Goal: Task Accomplishment & Management: Use online tool/utility

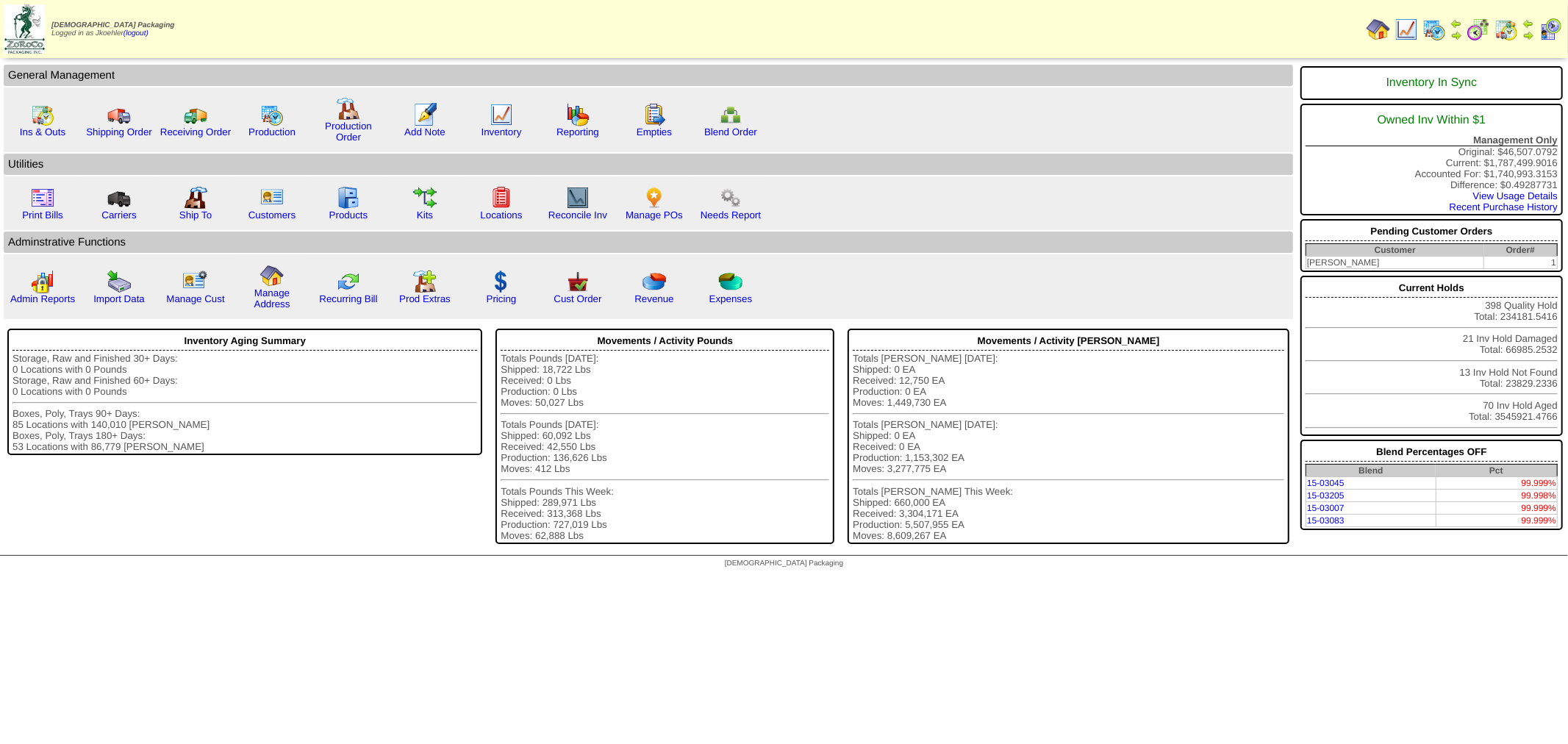
click at [1509, 26] on img at bounding box center [1506, 29] width 24 height 24
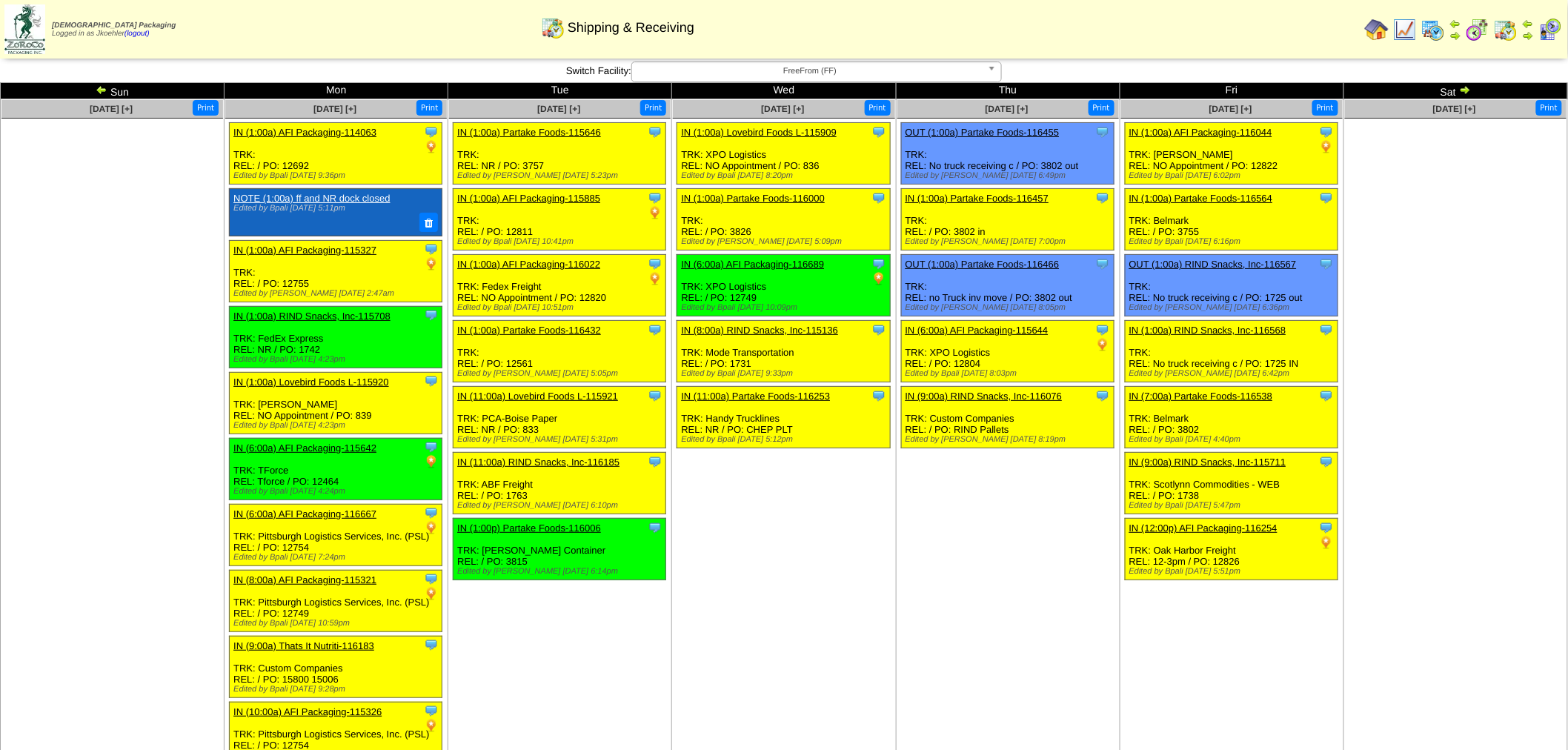
click at [337, 129] on link "IN (1:00a) AFI Packaging-114063" at bounding box center [305, 132] width 143 height 11
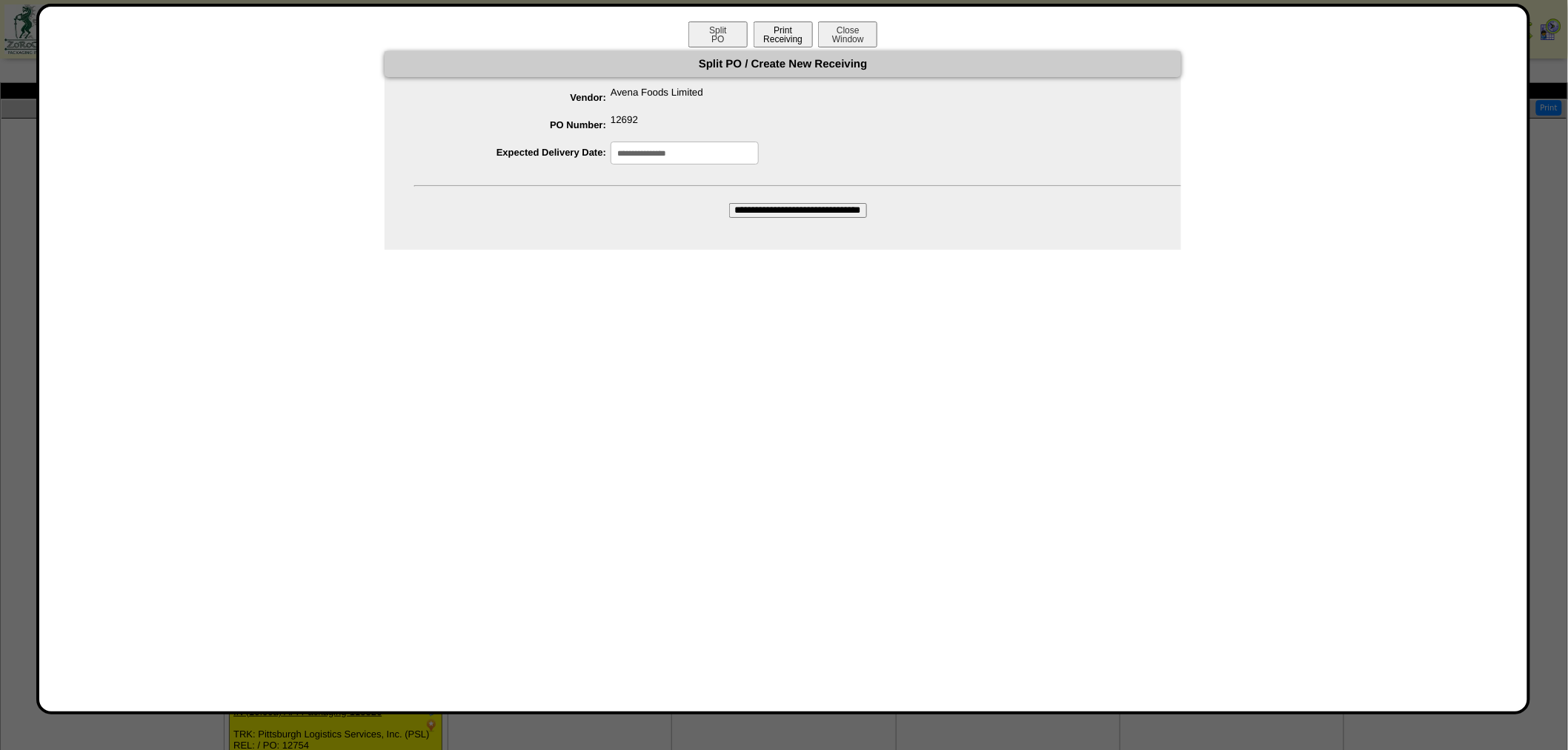
click at [776, 24] on button "Print Receiving" at bounding box center [783, 34] width 60 height 26
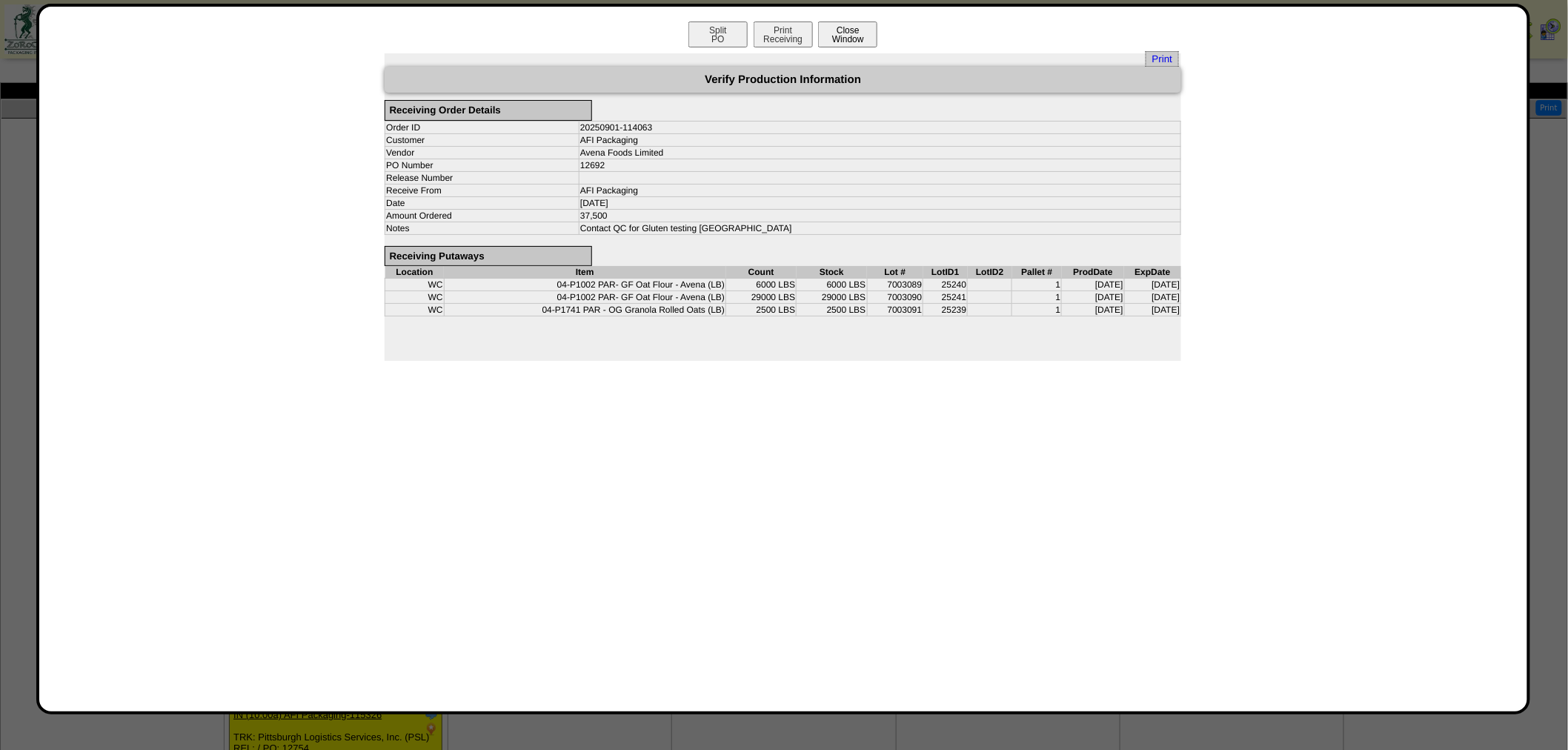
click at [856, 31] on button "Close Window" at bounding box center [847, 34] width 60 height 26
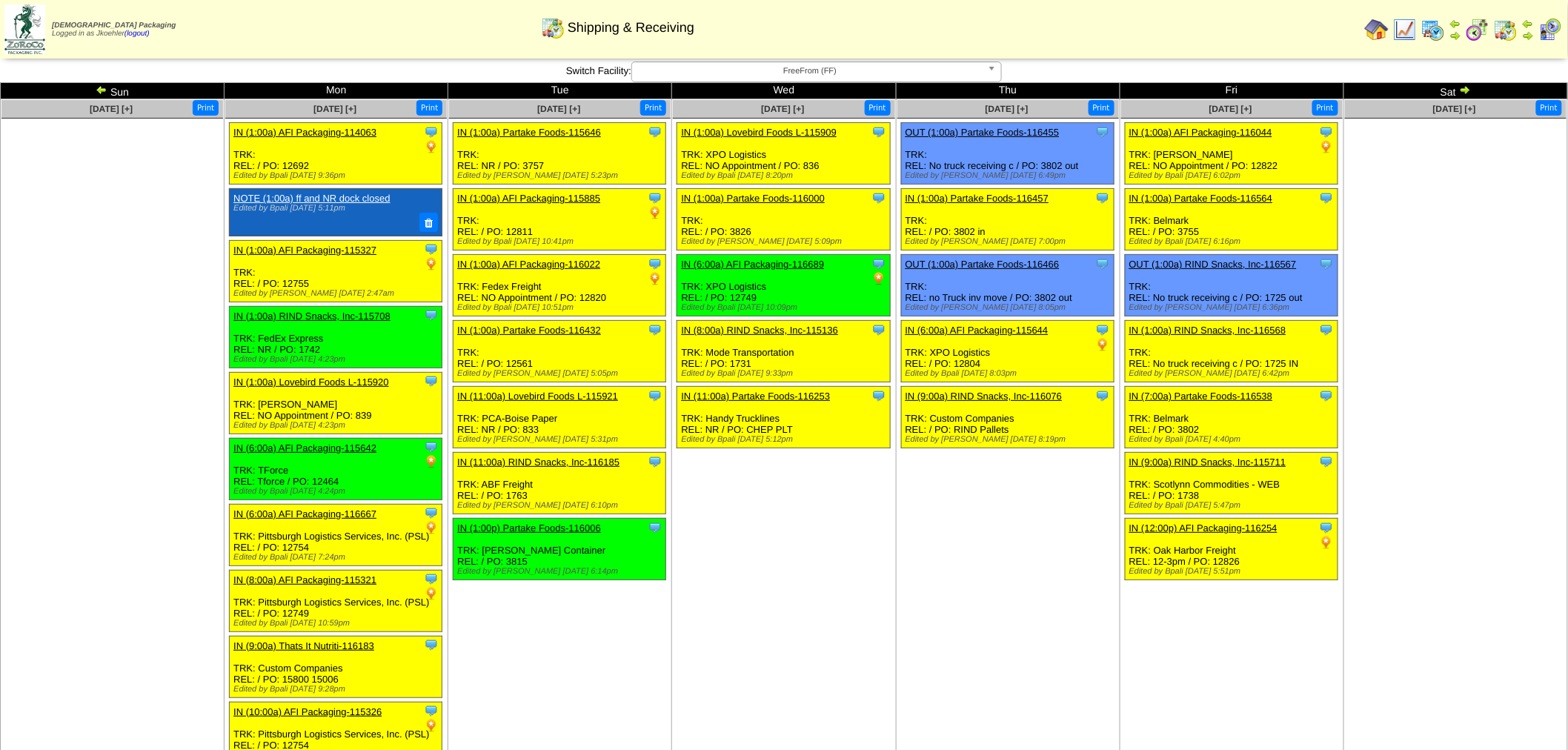
click at [101, 90] on img at bounding box center [101, 89] width 12 height 12
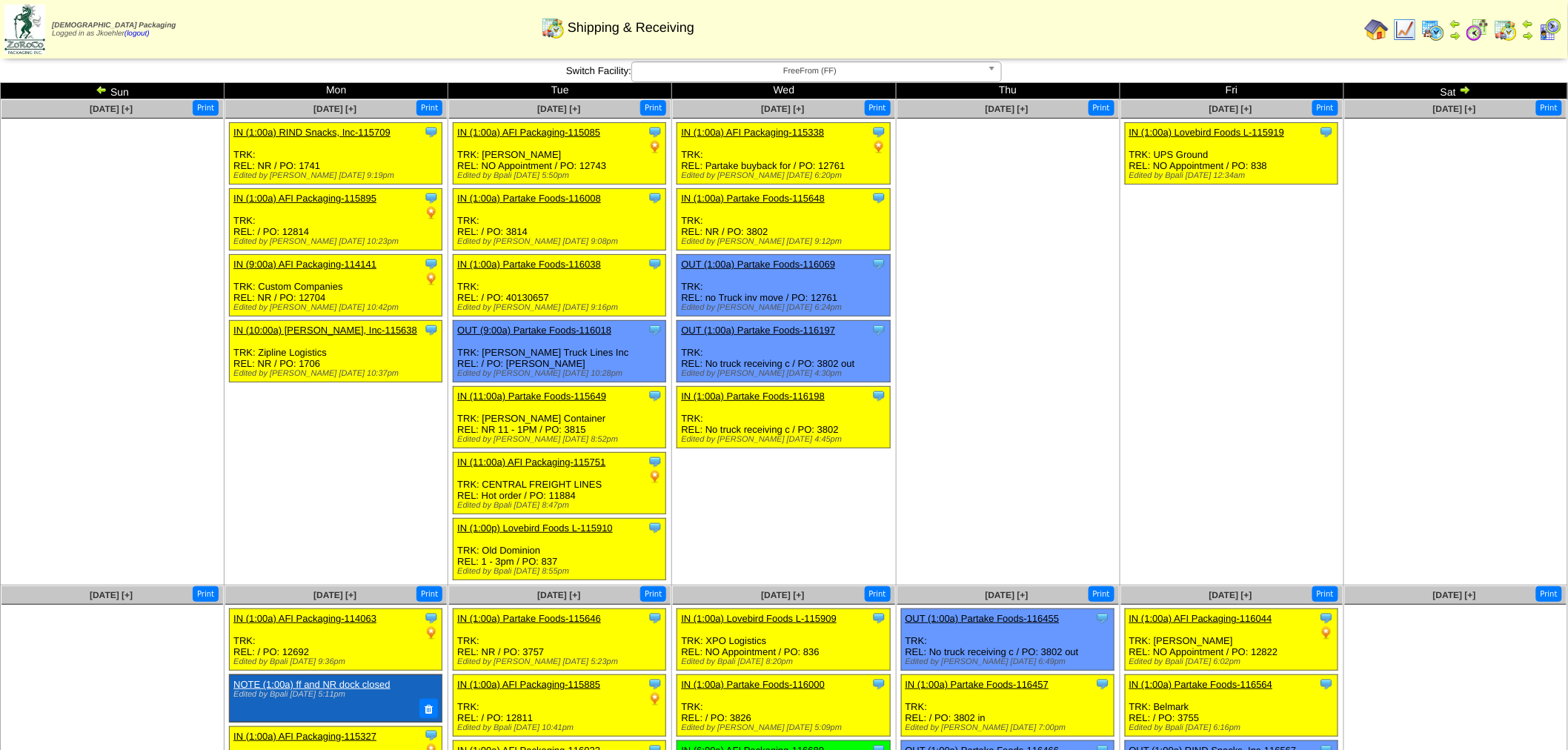
click at [301, 199] on link "IN (1:00a) AFI Packaging-115895" at bounding box center [305, 199] width 143 height 11
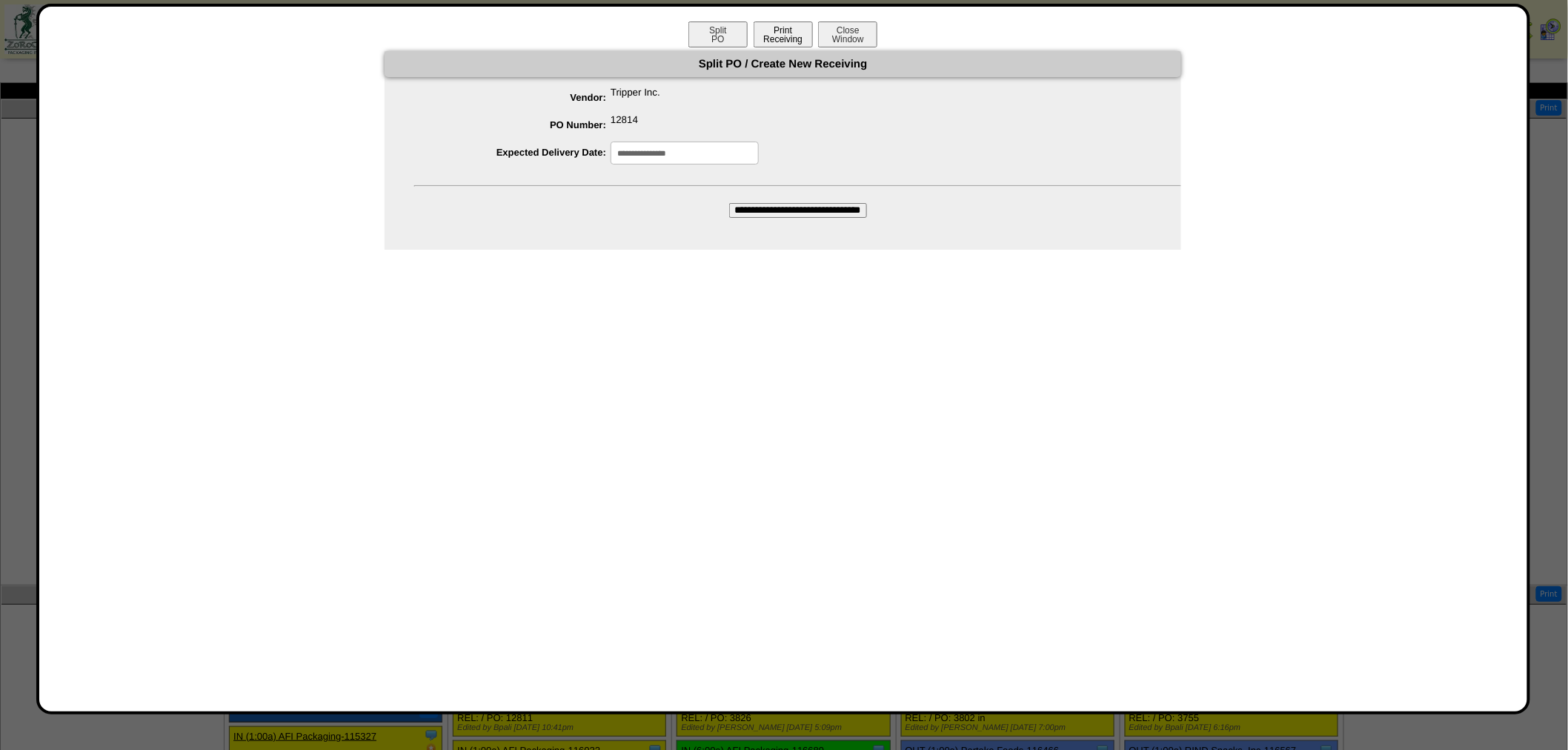
click at [780, 30] on button "Print Receiving" at bounding box center [783, 34] width 60 height 26
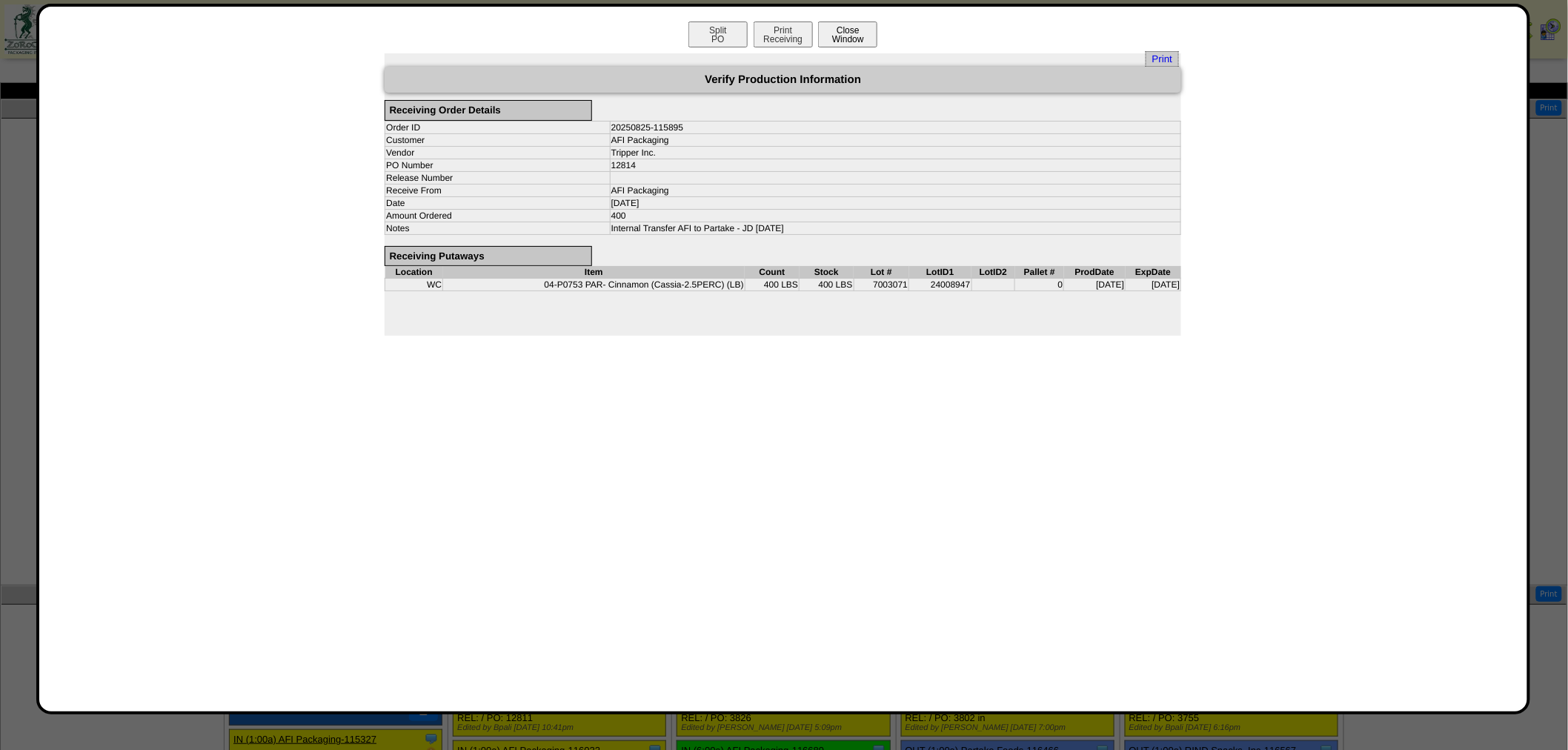
click at [843, 36] on button "Close Window" at bounding box center [847, 34] width 60 height 26
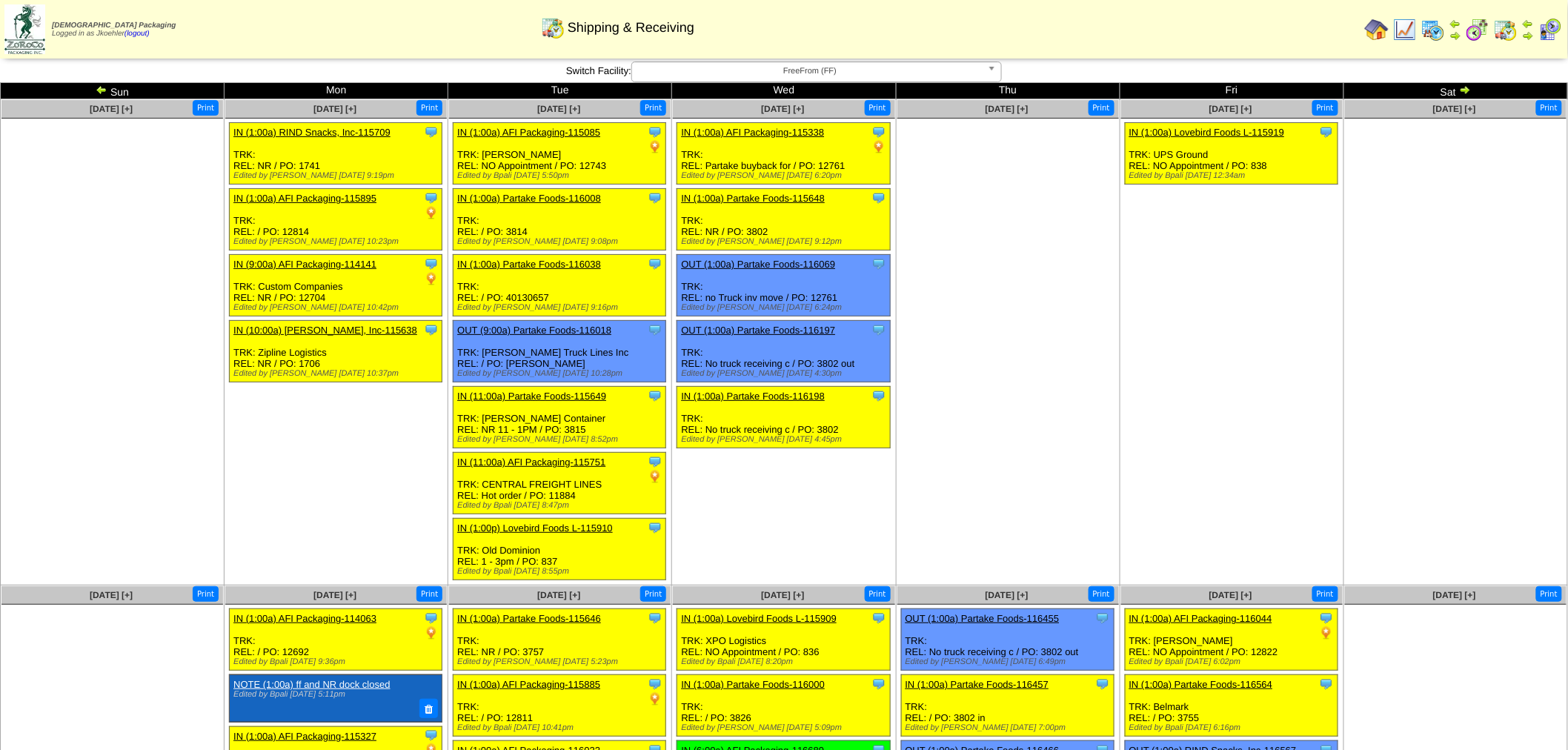
click at [1389, 31] on img at bounding box center [1377, 29] width 24 height 24
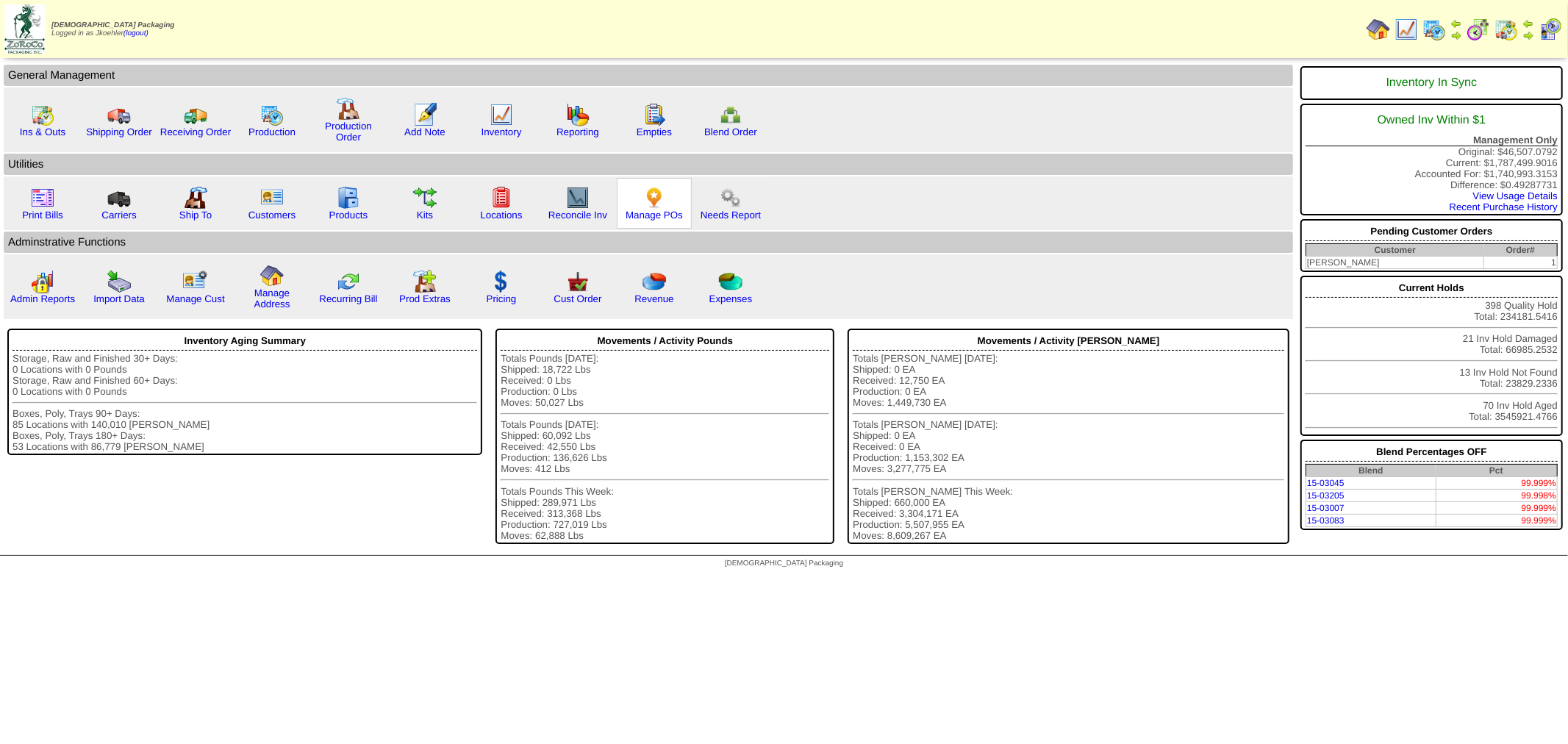
click at [645, 190] on img at bounding box center [655, 198] width 24 height 24
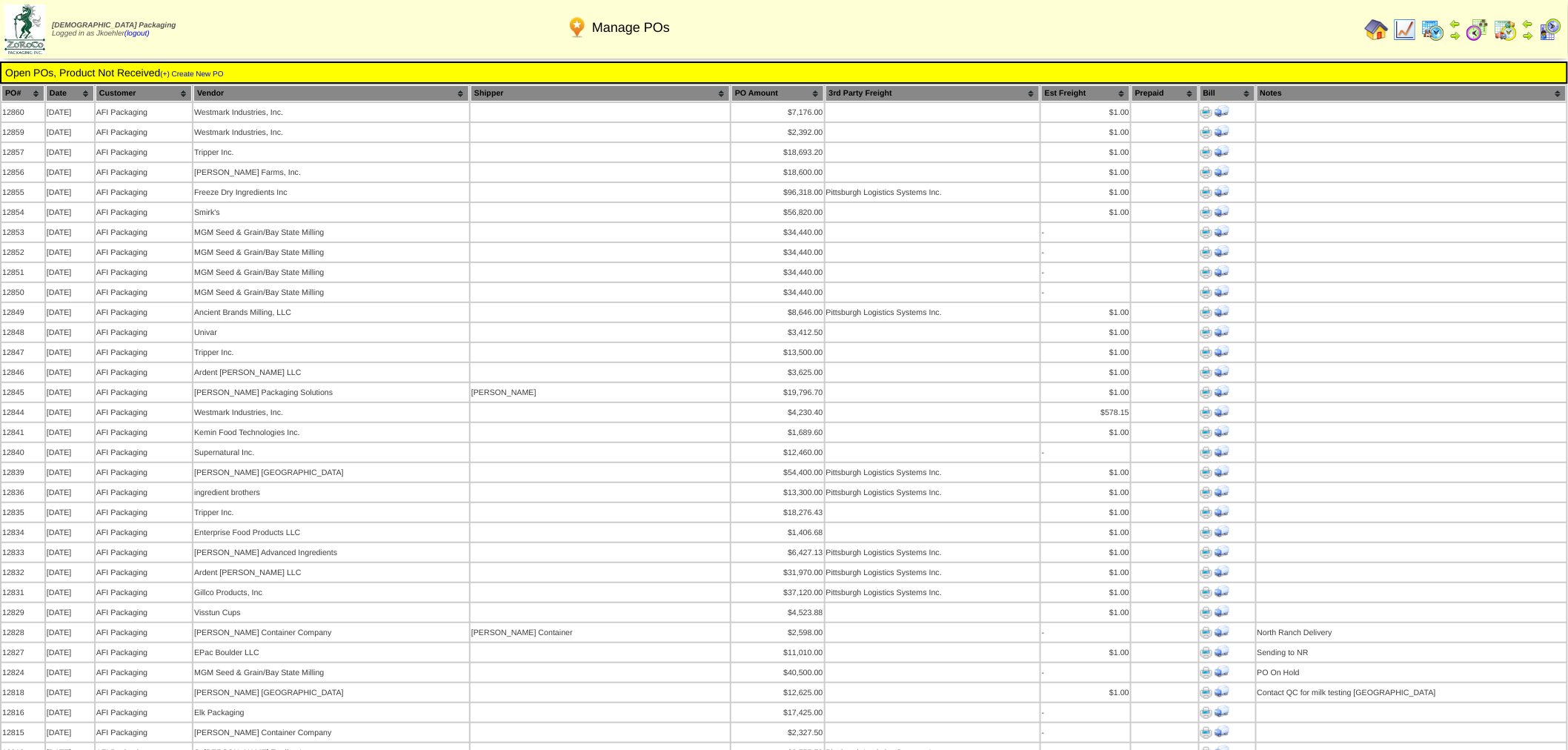
click at [1373, 30] on img at bounding box center [1377, 29] width 24 height 24
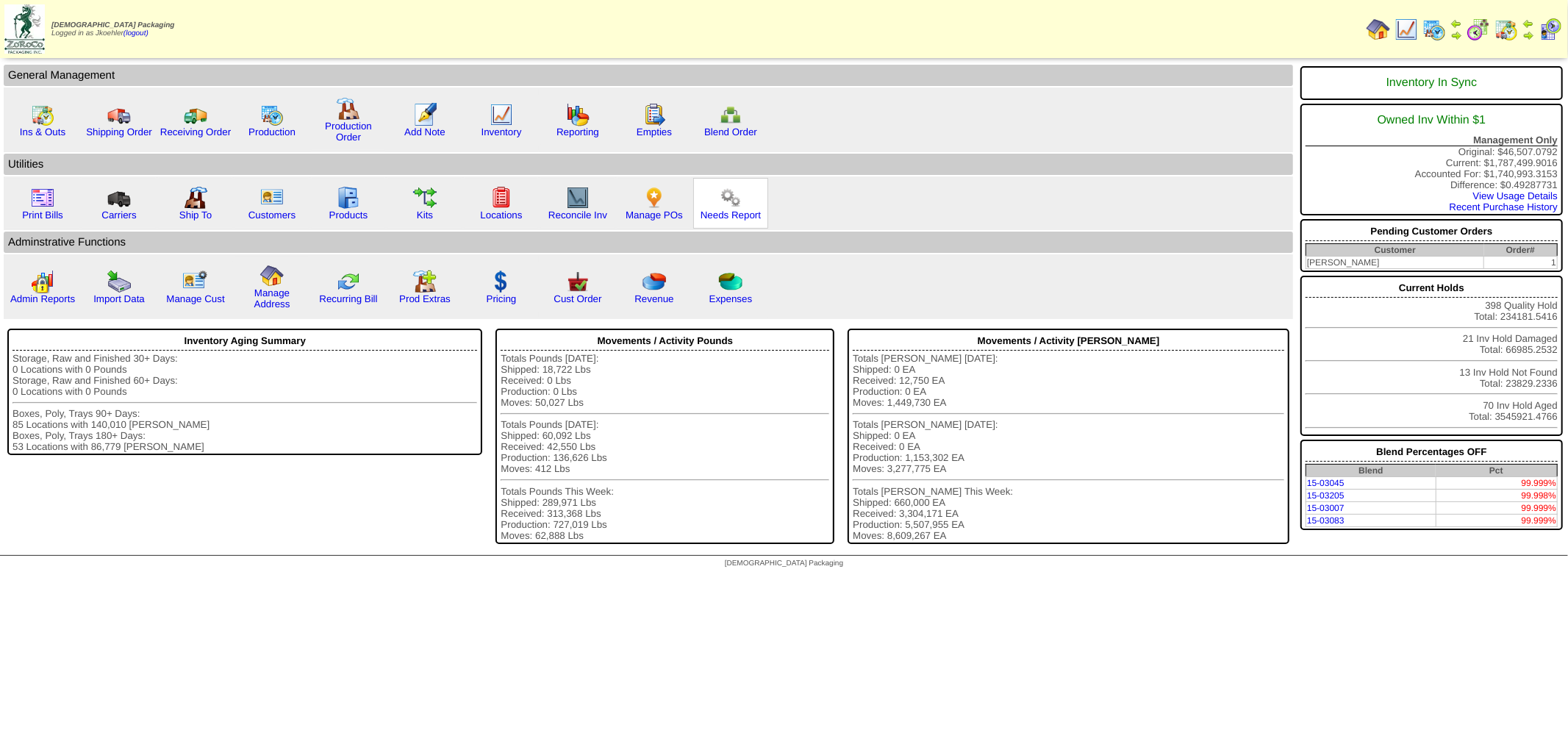
click at [726, 200] on img at bounding box center [731, 198] width 24 height 24
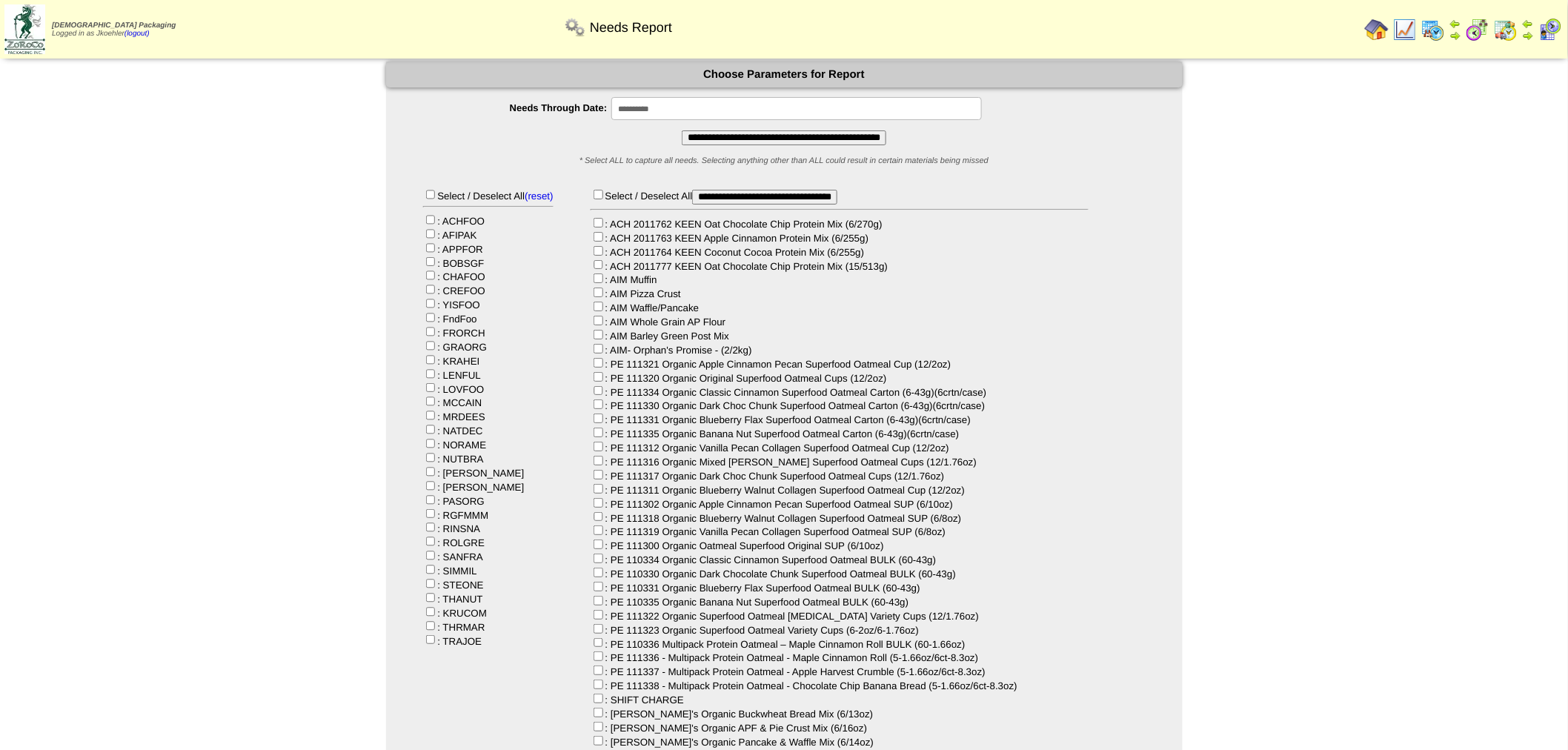
click at [687, 137] on input "**********" at bounding box center [784, 138] width 205 height 15
click at [687, 109] on input "**********" at bounding box center [796, 108] width 370 height 23
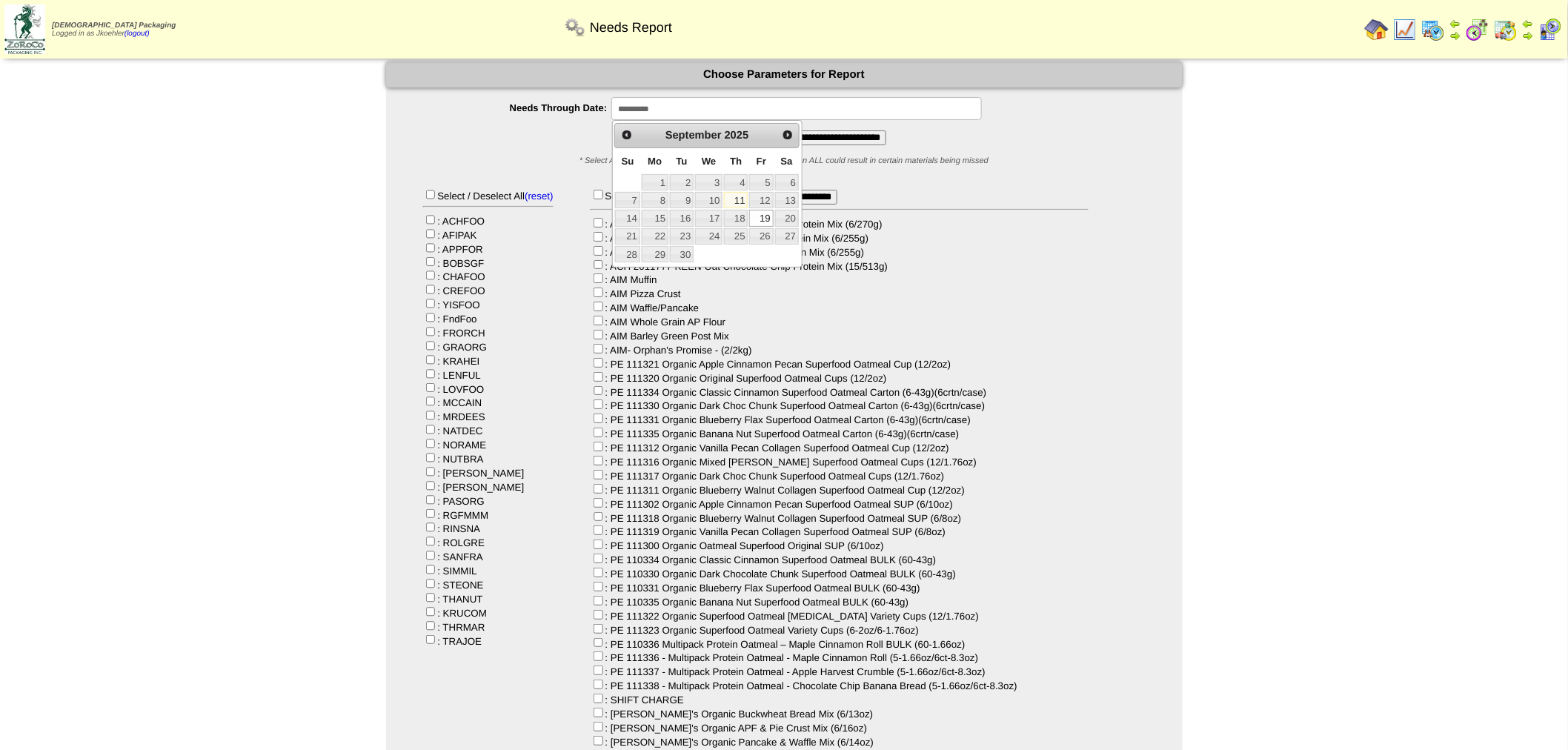
click at [762, 221] on link "19" at bounding box center [761, 218] width 24 height 17
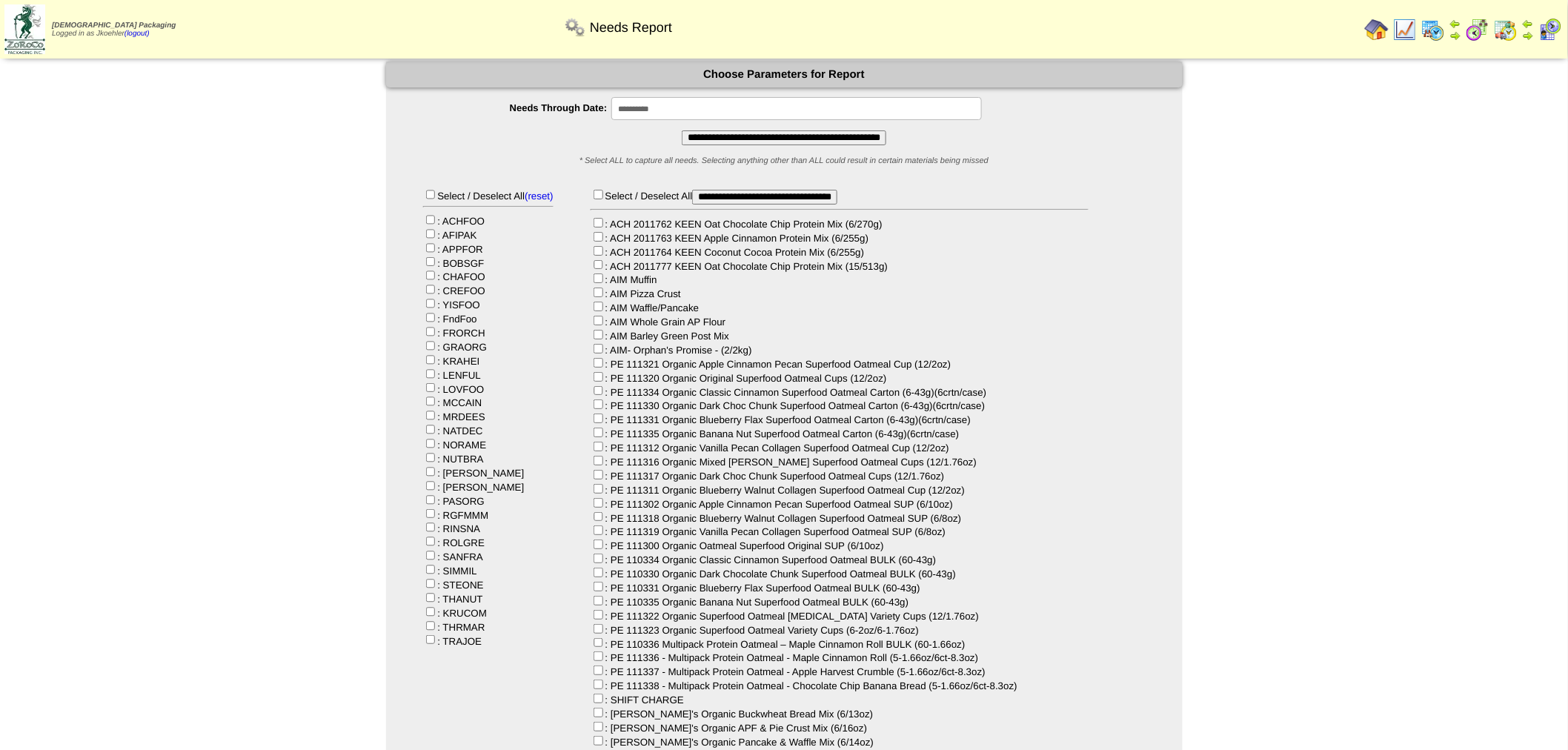
click at [760, 199] on input "**********" at bounding box center [765, 197] width 145 height 15
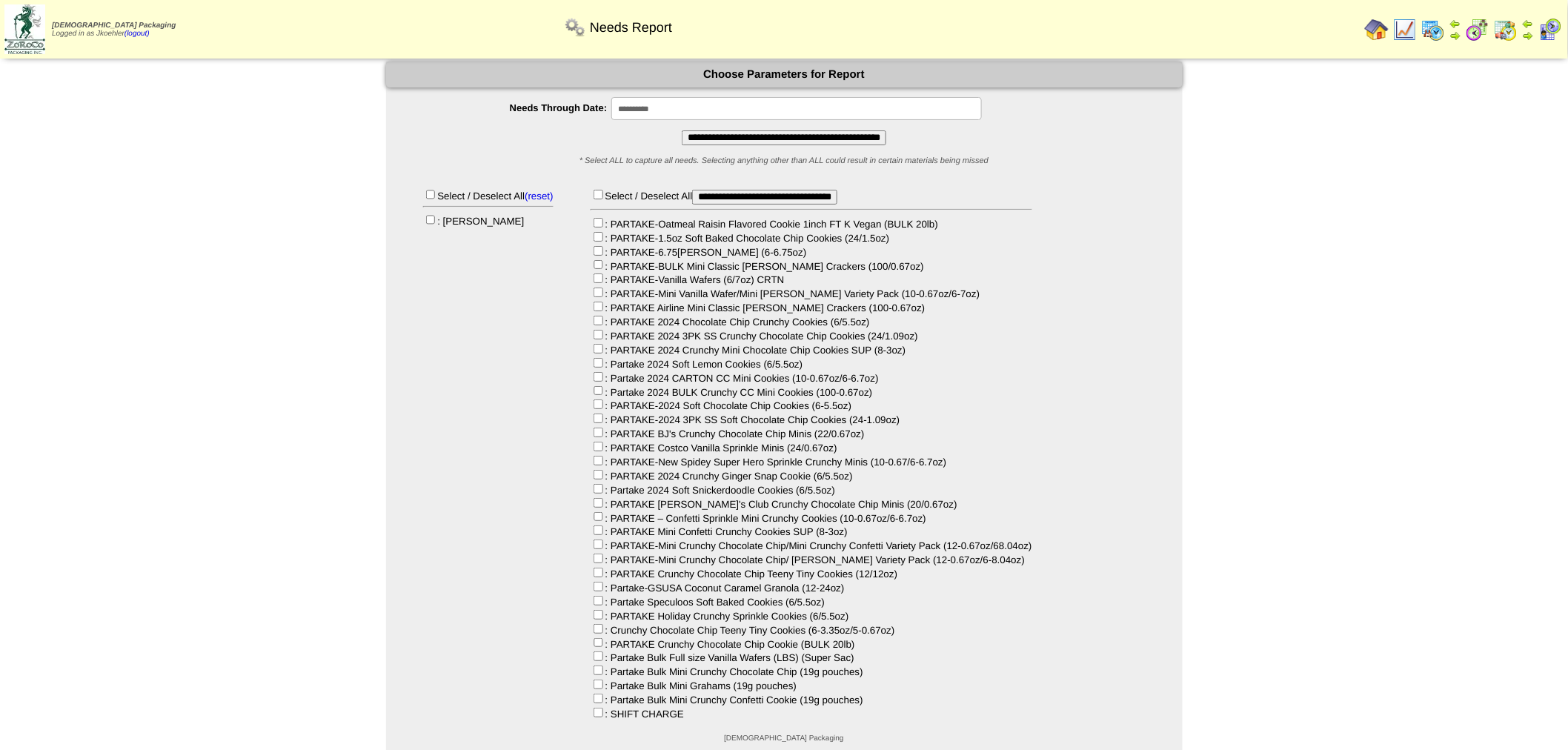
click at [753, 137] on input "**********" at bounding box center [784, 138] width 205 height 15
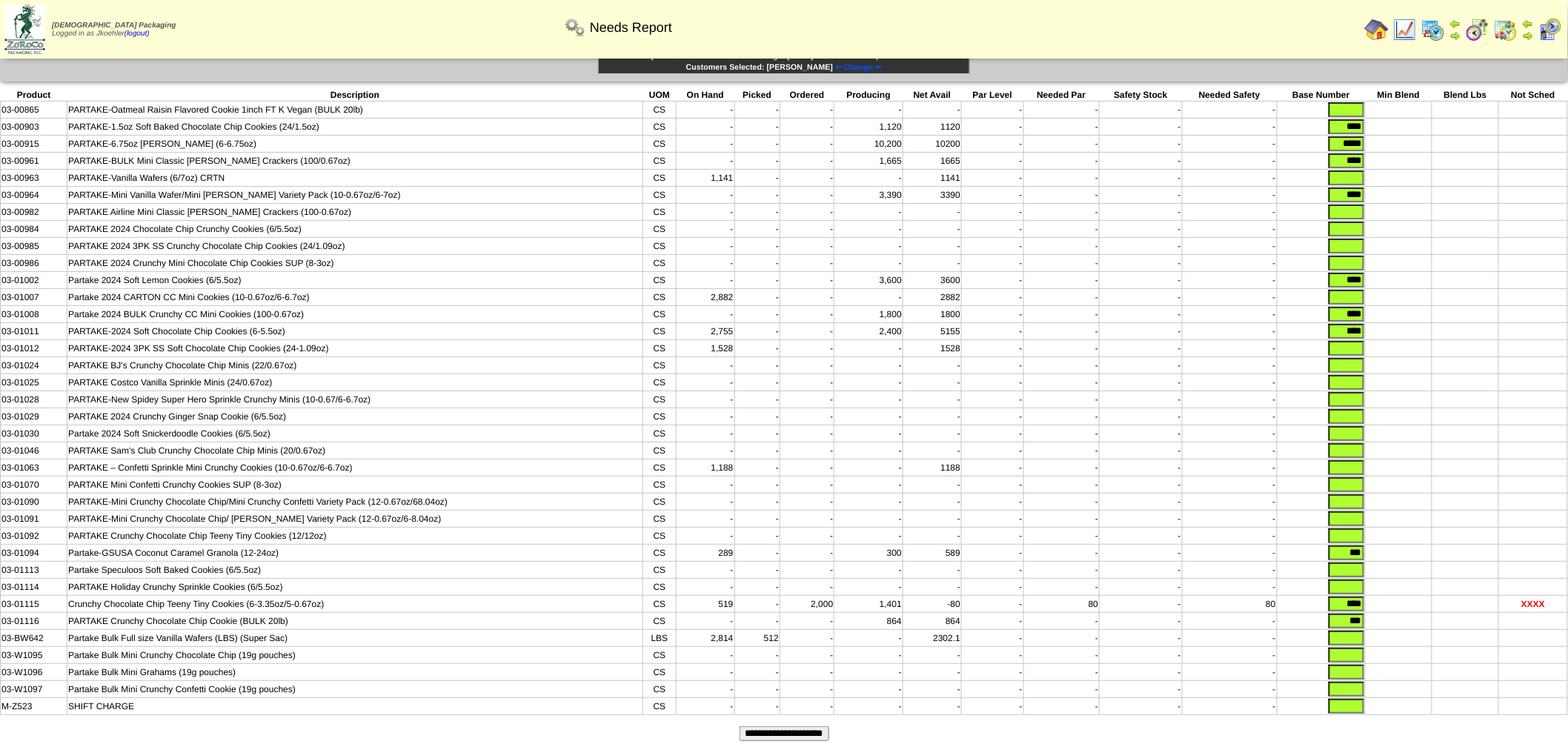
scroll to position [53, 0]
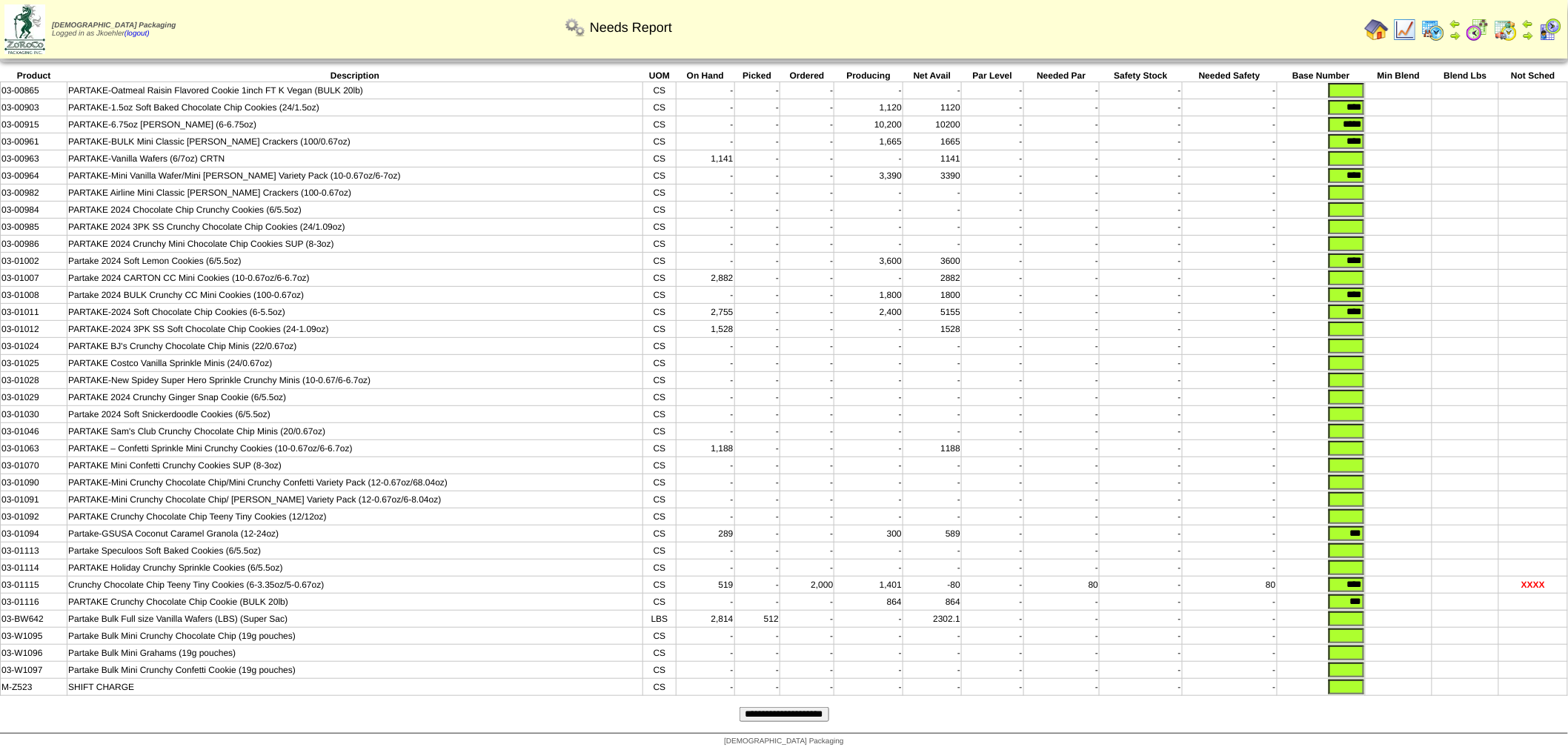
click at [767, 713] on input "**********" at bounding box center [785, 714] width 90 height 15
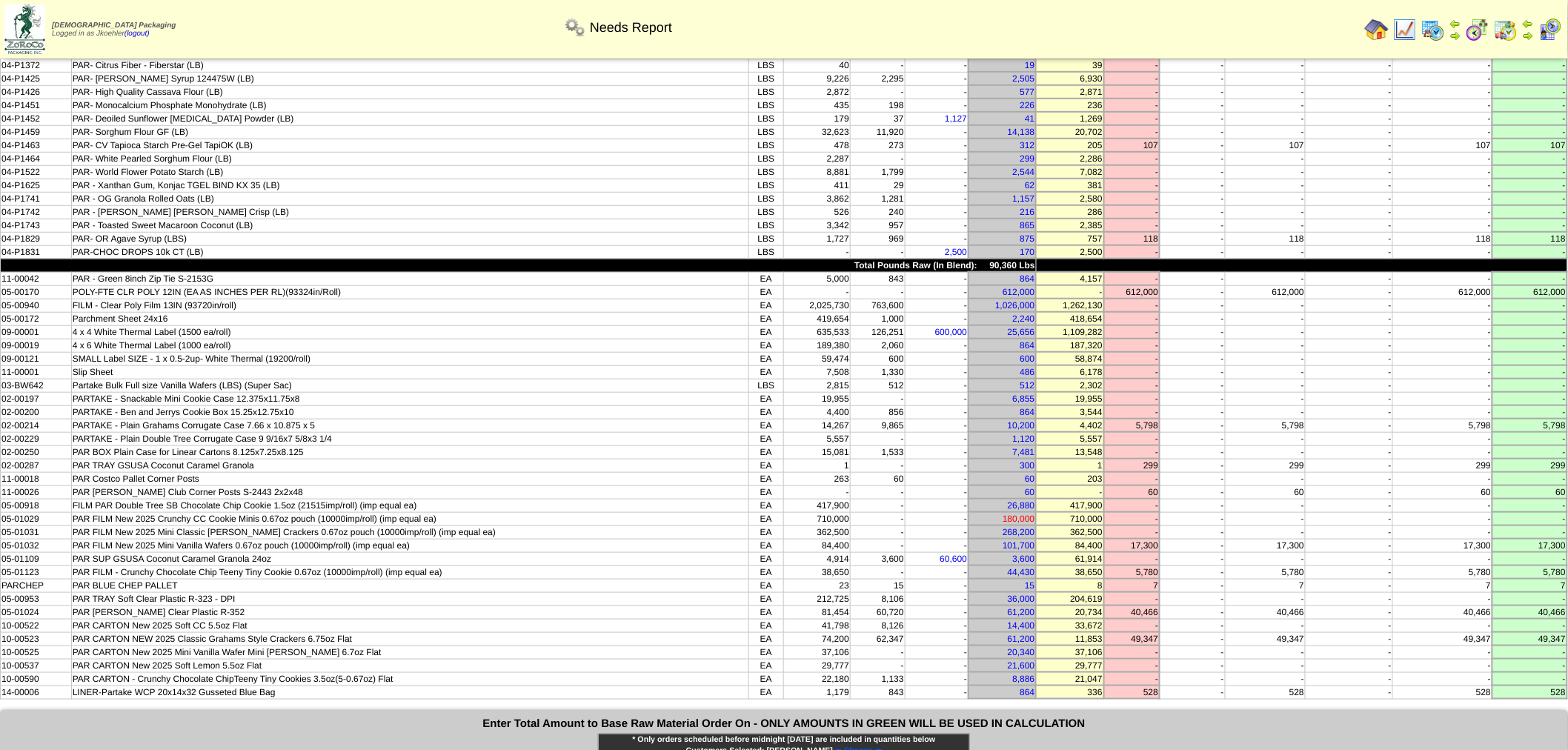
scroll to position [412, 0]
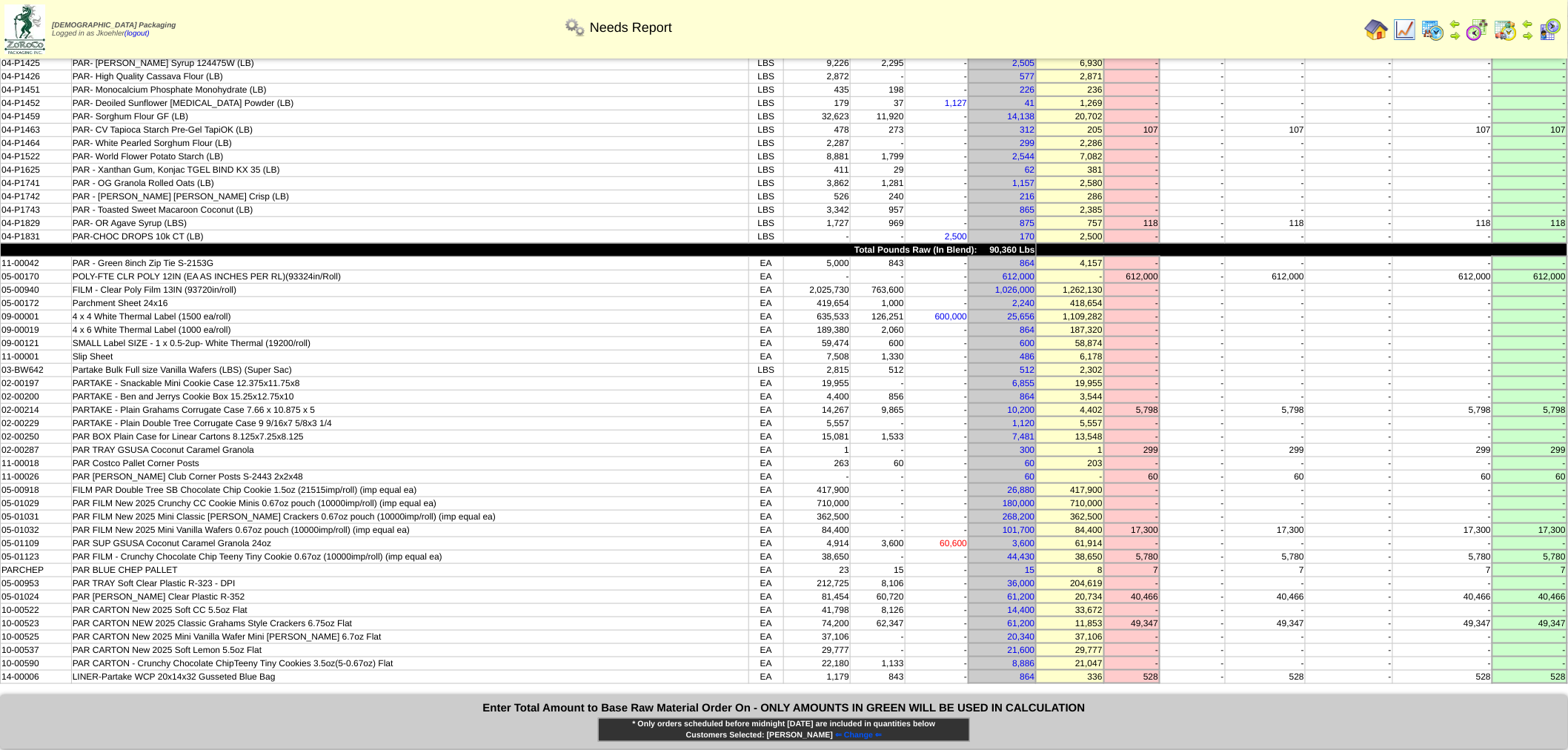
click at [940, 538] on link "60,600" at bounding box center [954, 542] width 28 height 10
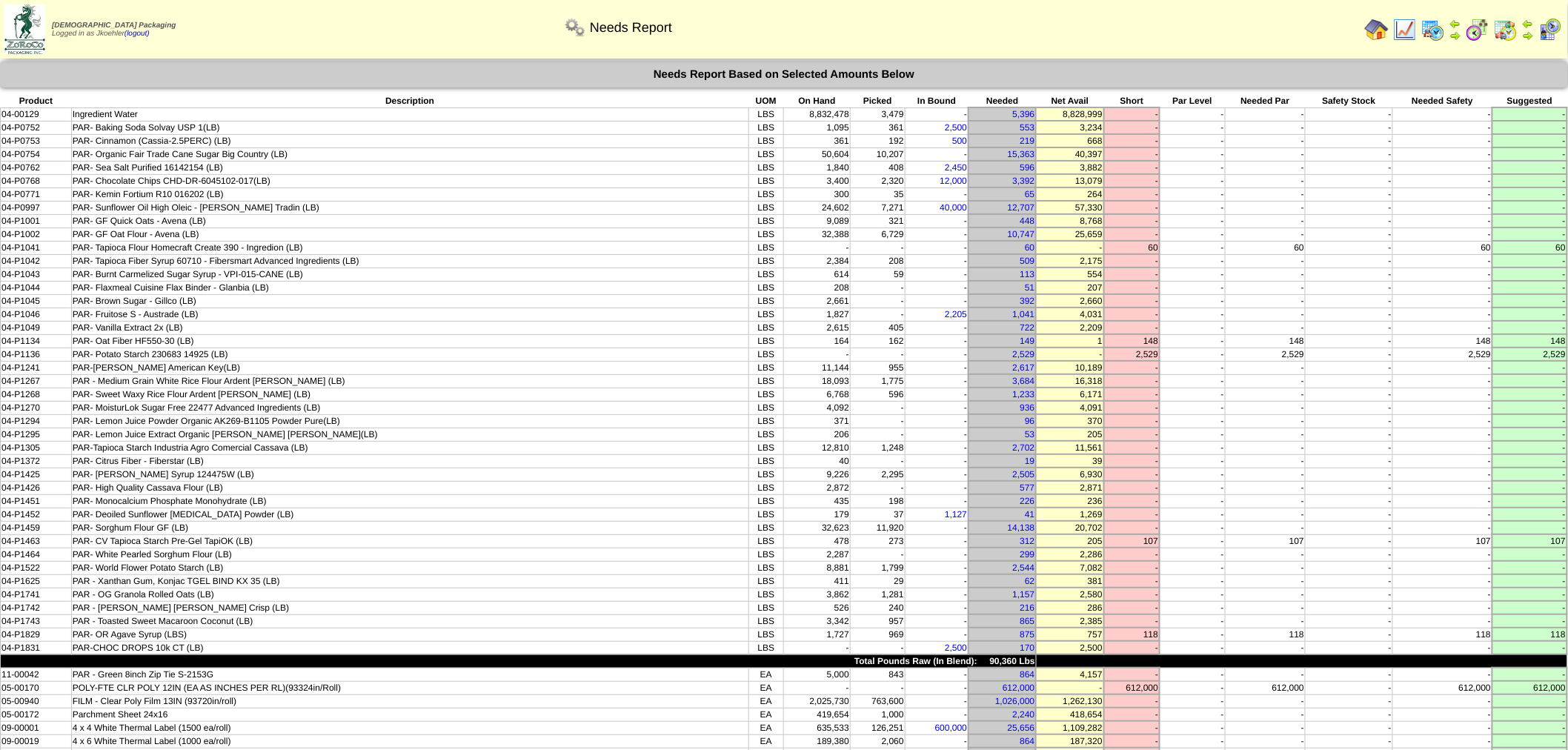
click at [1377, 32] on img at bounding box center [1377, 29] width 24 height 24
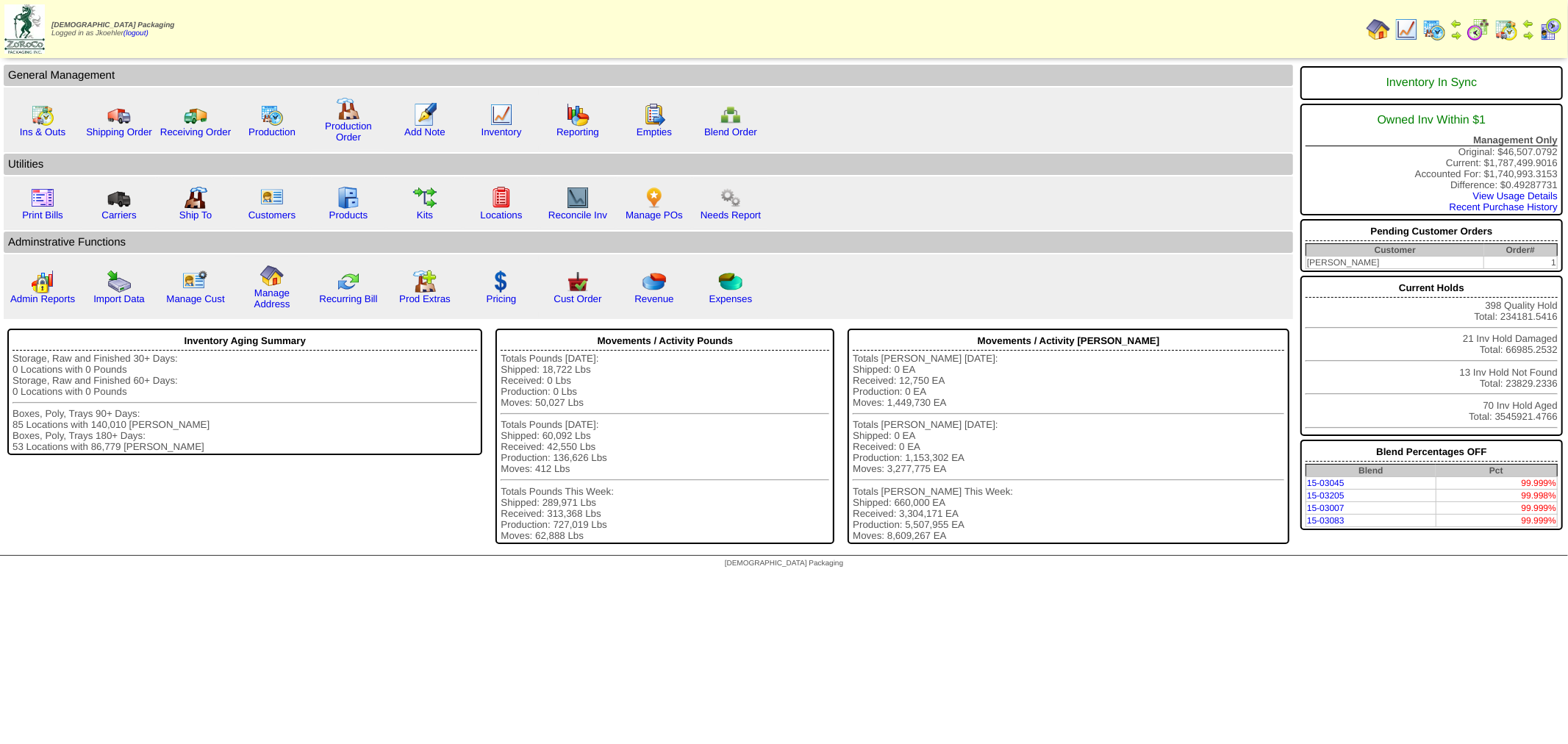
click at [1541, 33] on img at bounding box center [1551, 29] width 24 height 24
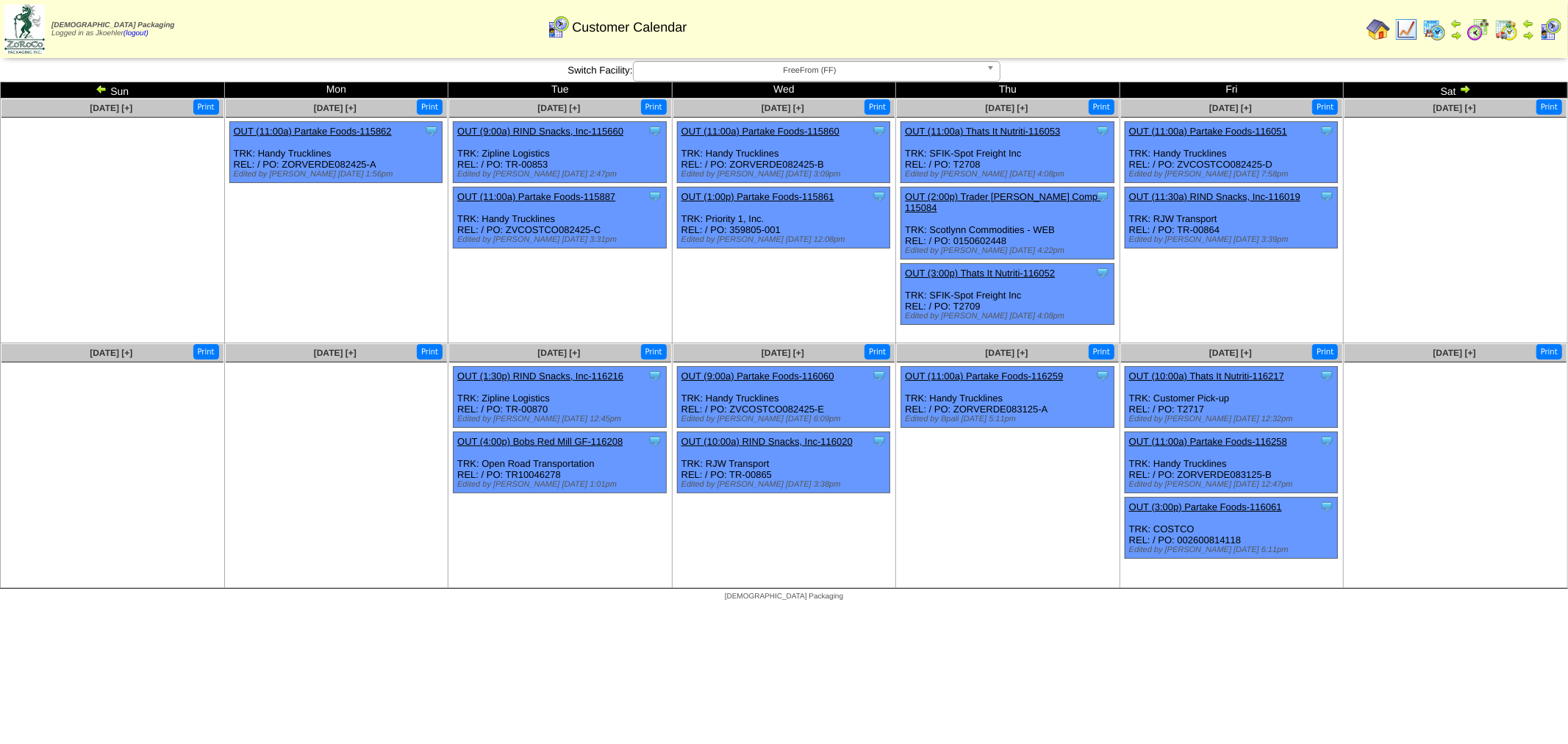
click at [1531, 26] on img at bounding box center [1528, 23] width 12 height 12
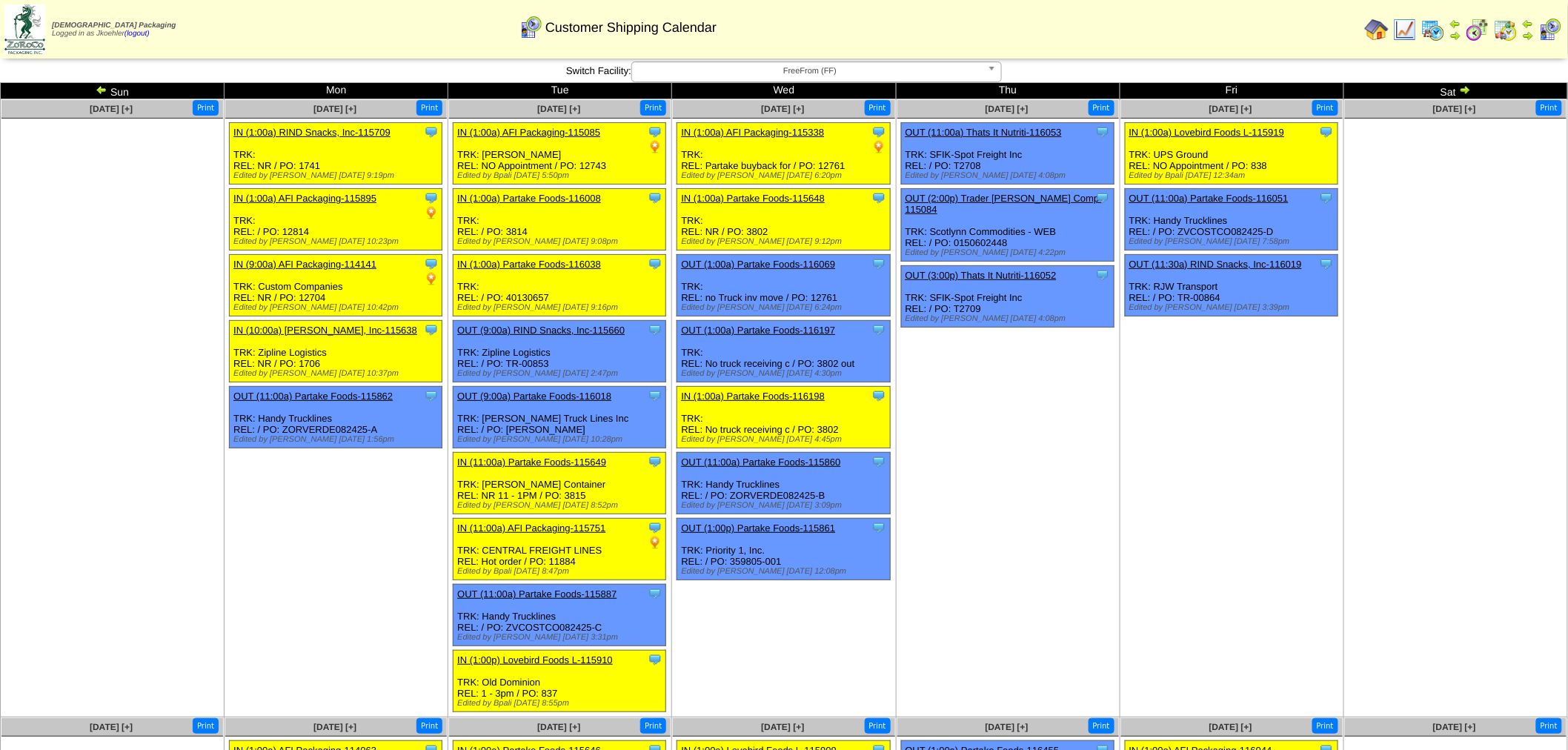
click at [557, 457] on link "IN (11:00a) Partake Foods-115649" at bounding box center [532, 462] width 149 height 11
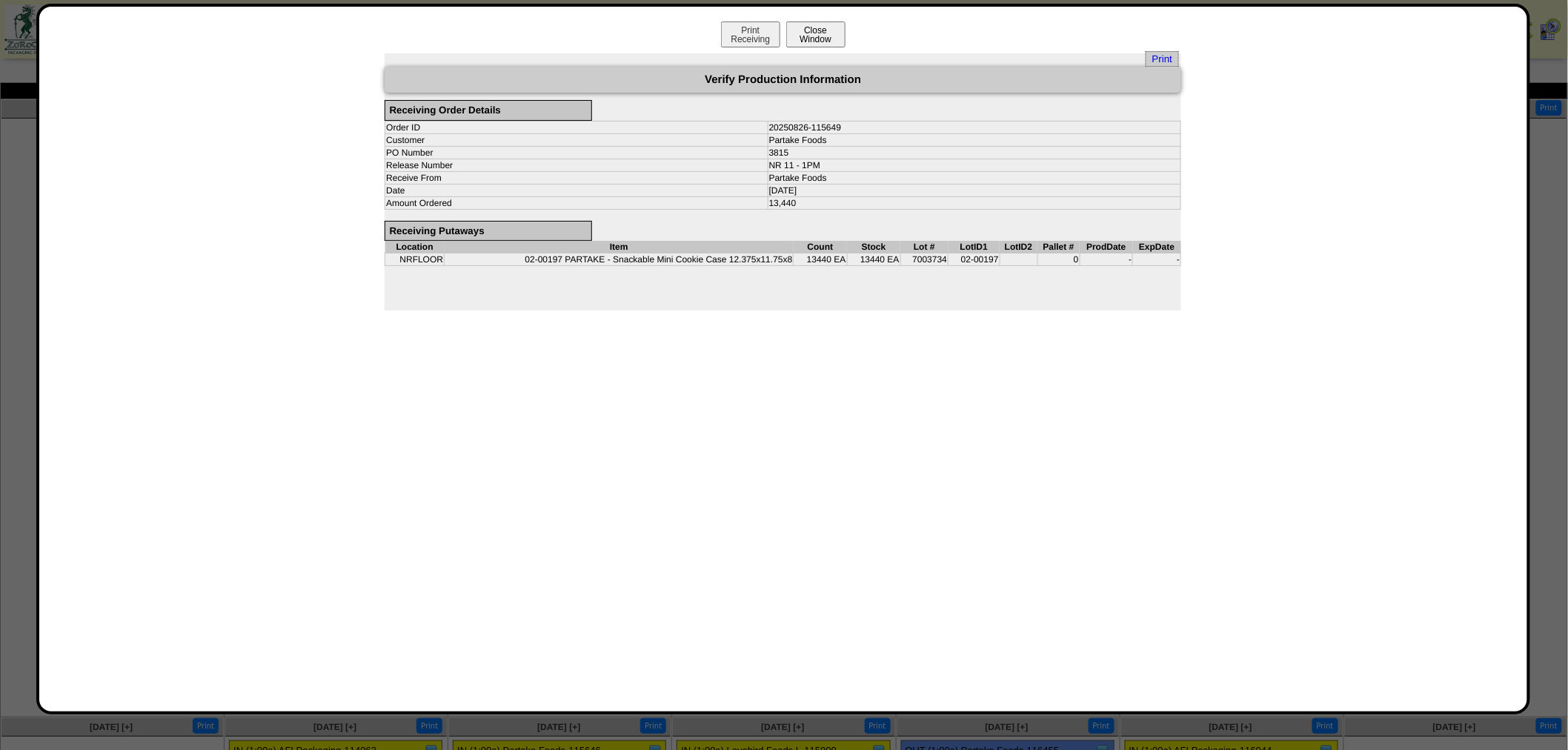
click at [815, 33] on button "Close Window" at bounding box center [816, 34] width 60 height 26
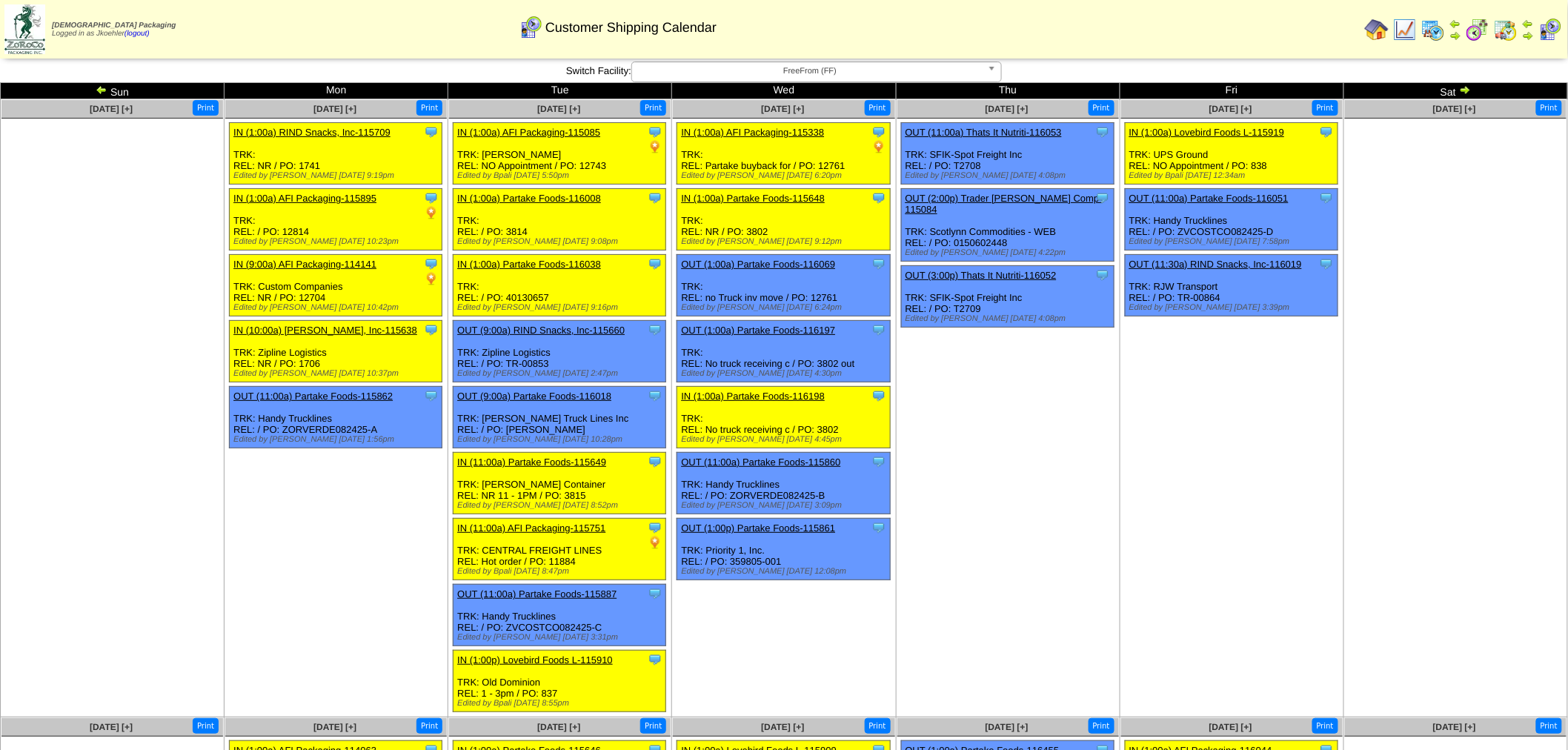
click at [1442, 28] on img at bounding box center [1434, 29] width 24 height 24
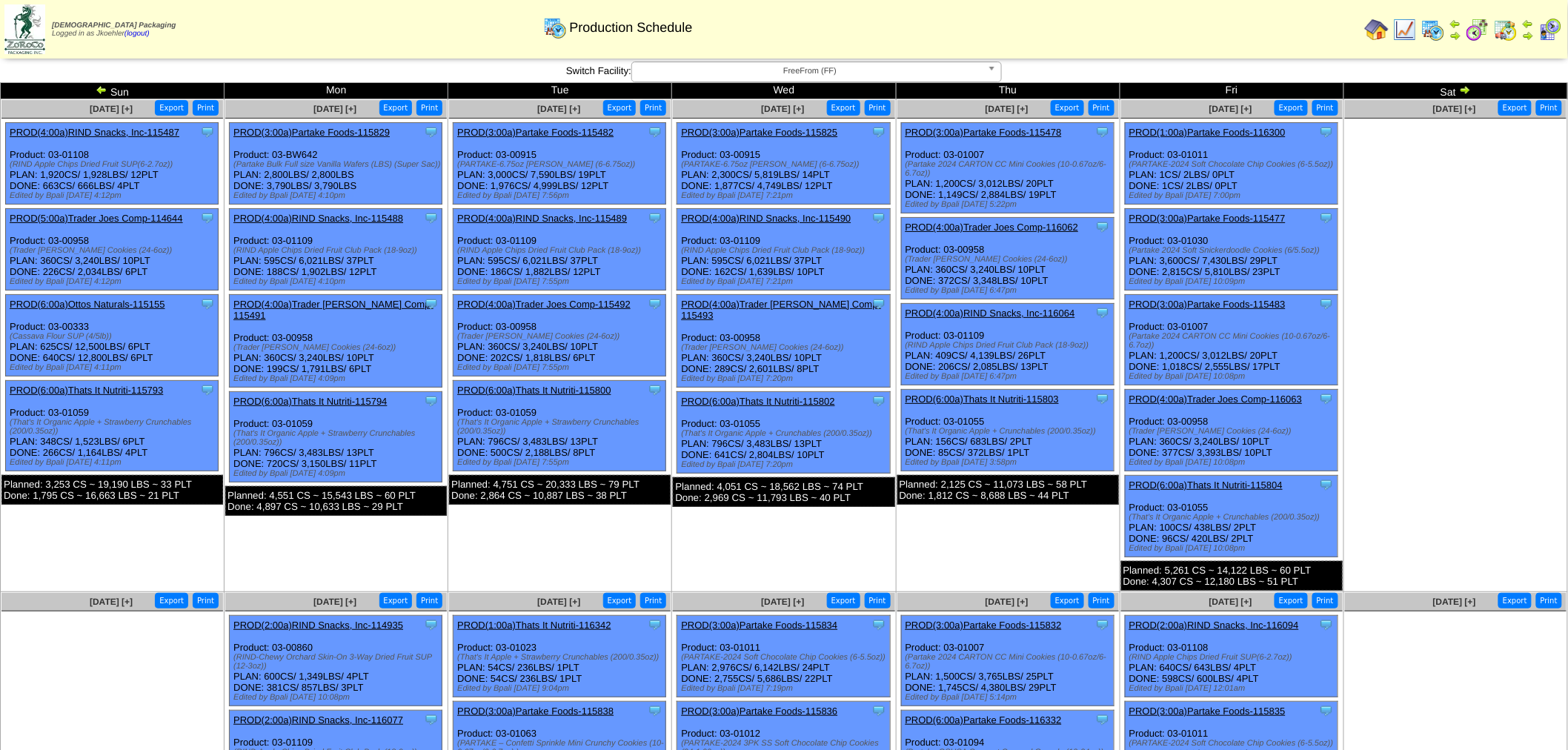
click at [1460, 89] on img at bounding box center [1465, 89] width 12 height 12
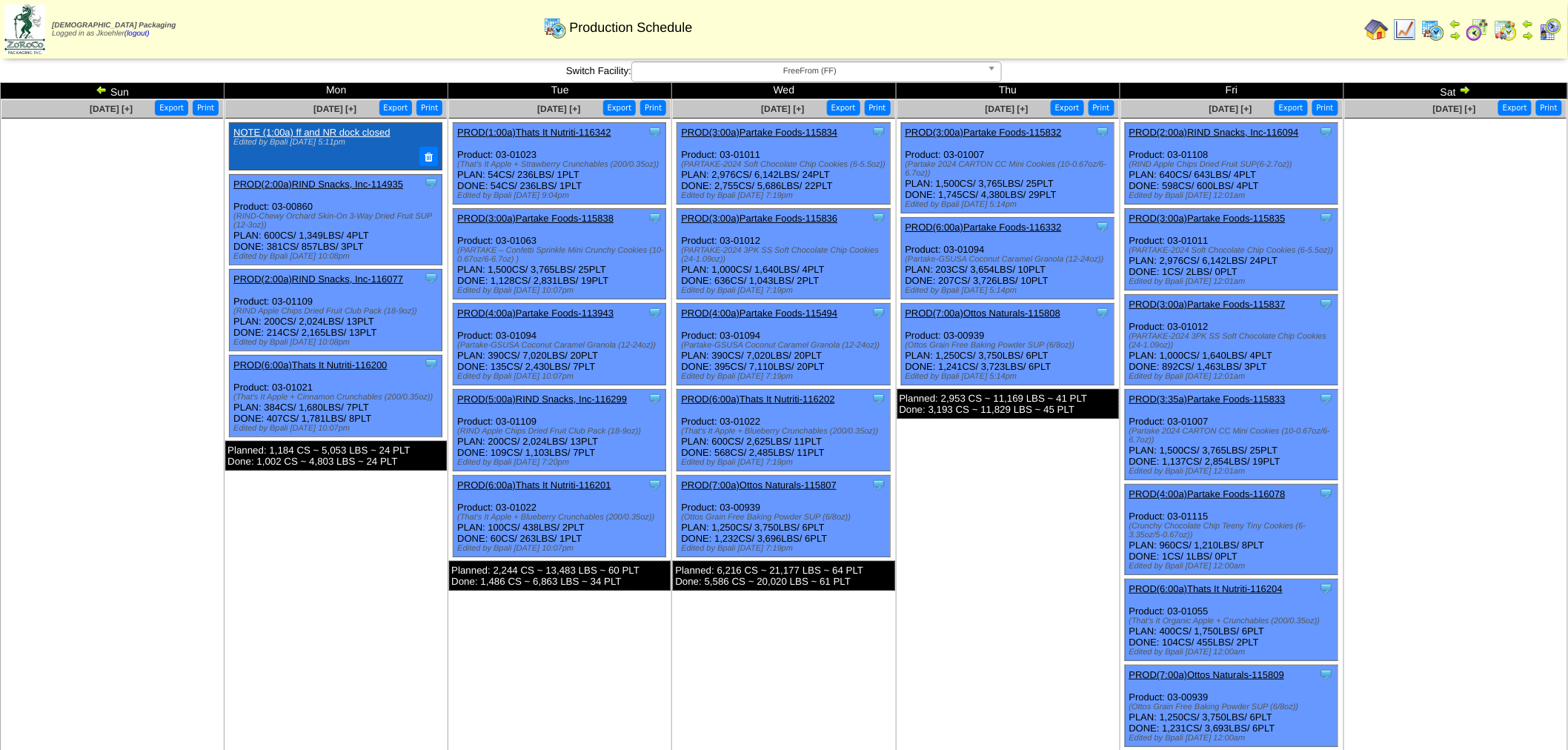
click at [1468, 86] on img at bounding box center [1465, 89] width 12 height 12
